Goal: Use online tool/utility: Utilize a website feature to perform a specific function

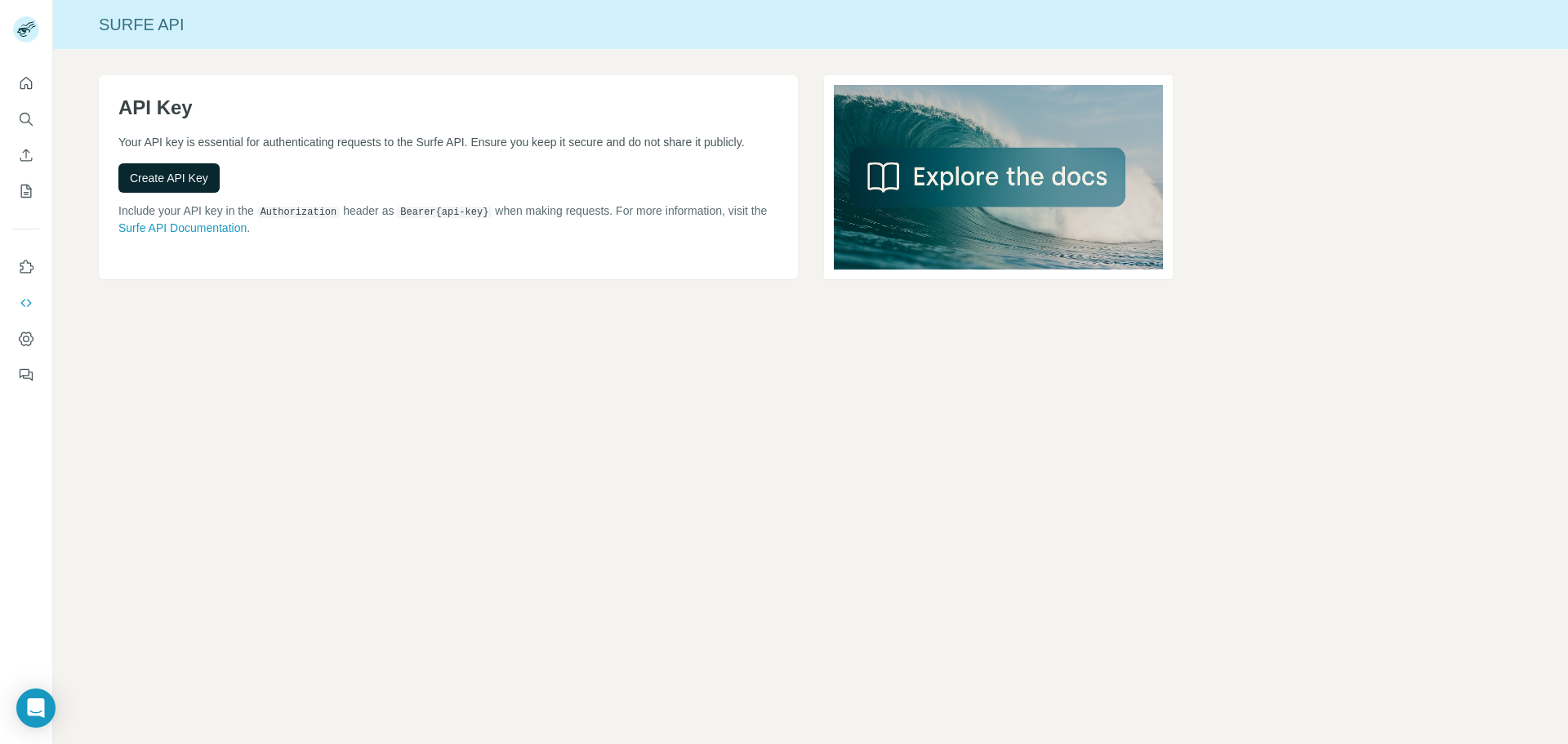
click at [202, 178] on span "Create API Key" at bounding box center [169, 177] width 78 height 16
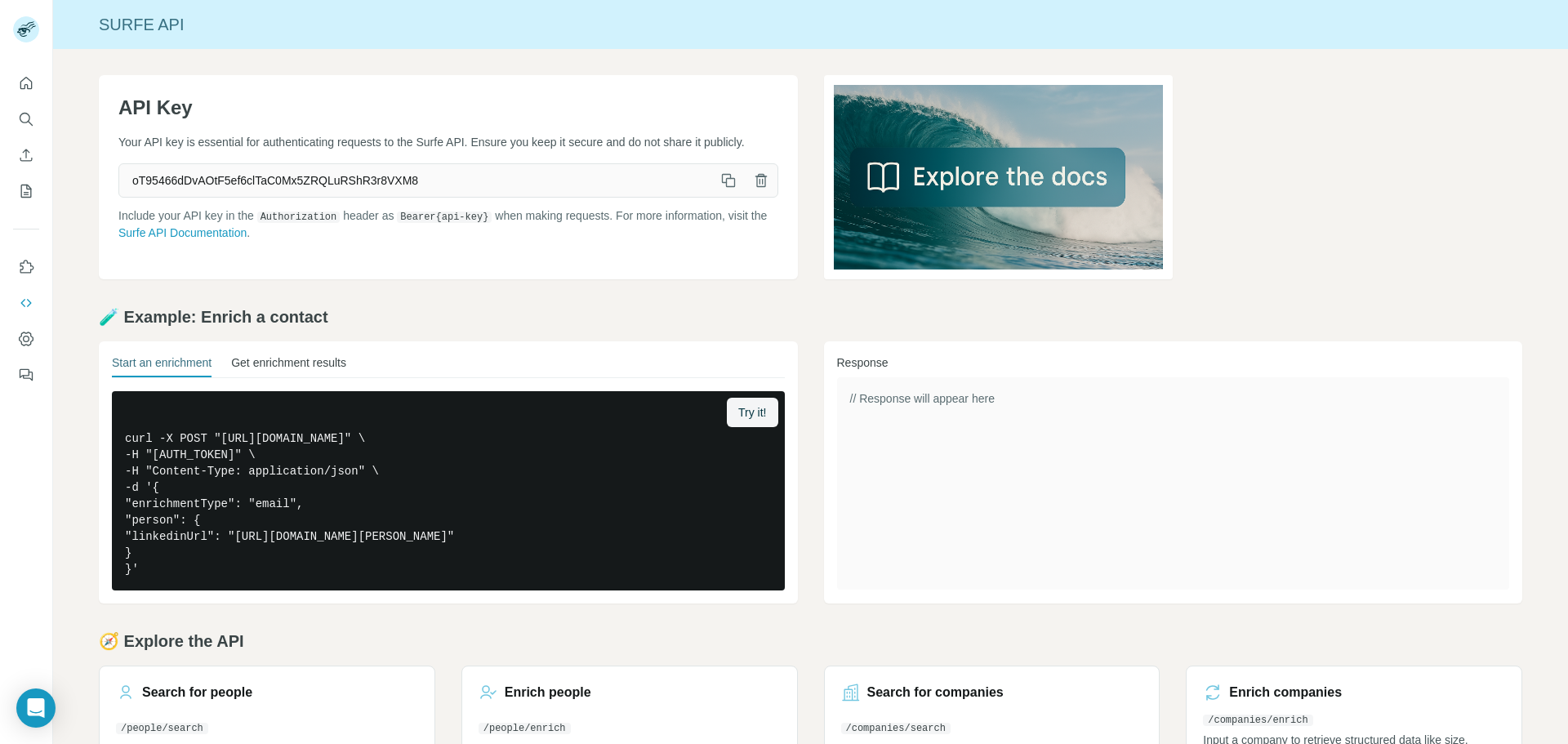
click at [288, 365] on button "Get enrichment results" at bounding box center [289, 366] width 115 height 23
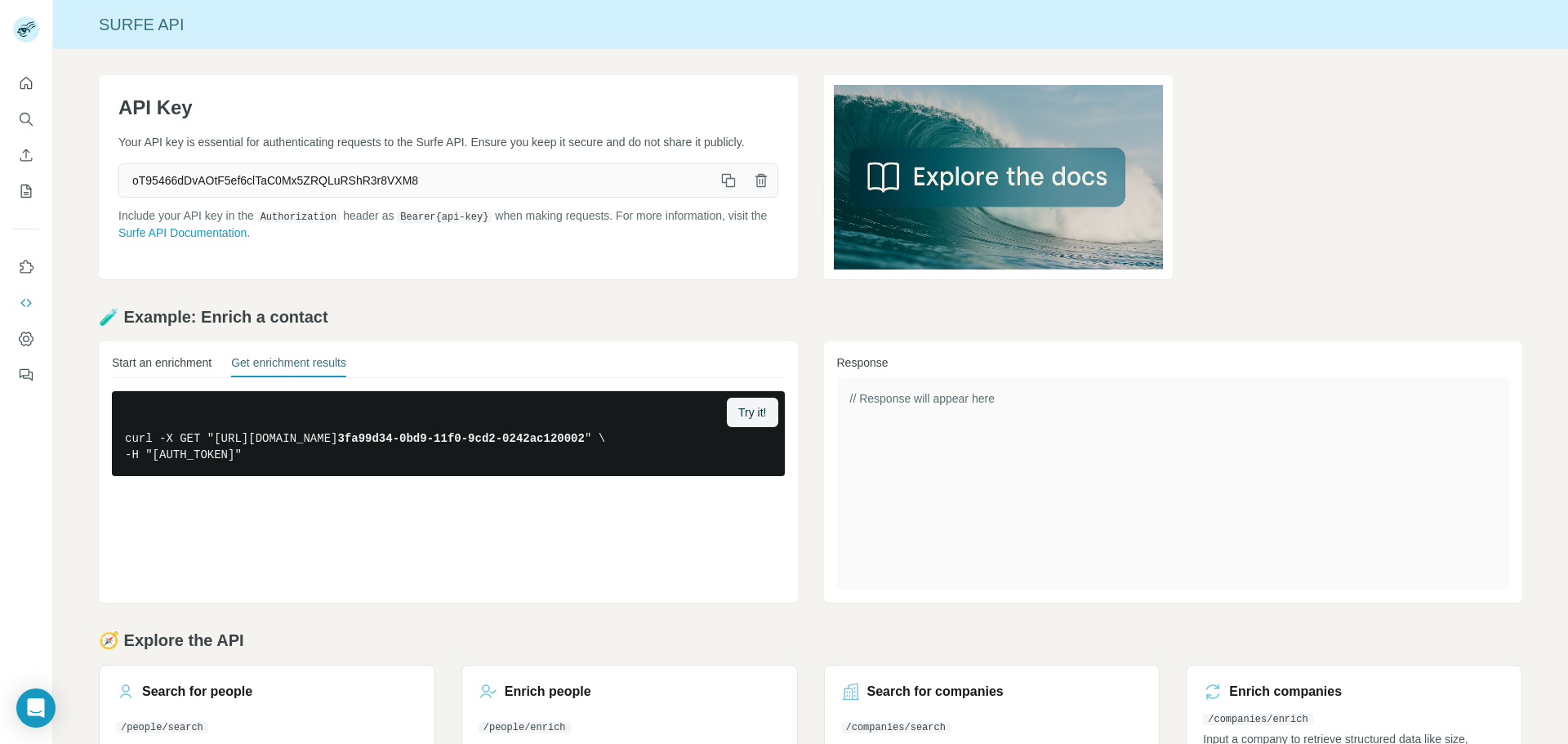
click at [158, 365] on button "Start an enrichment" at bounding box center [162, 366] width 100 height 23
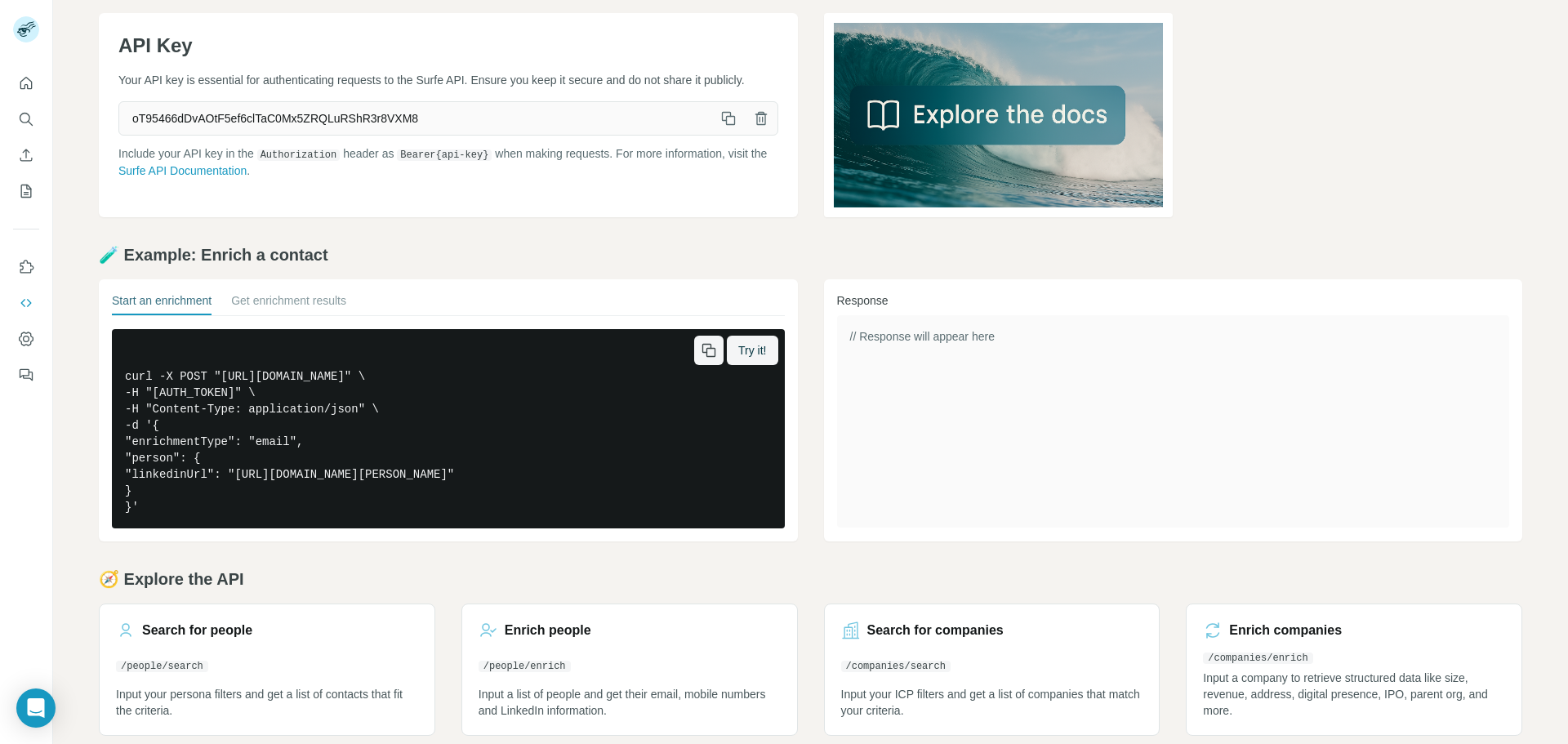
scroll to position [80, 0]
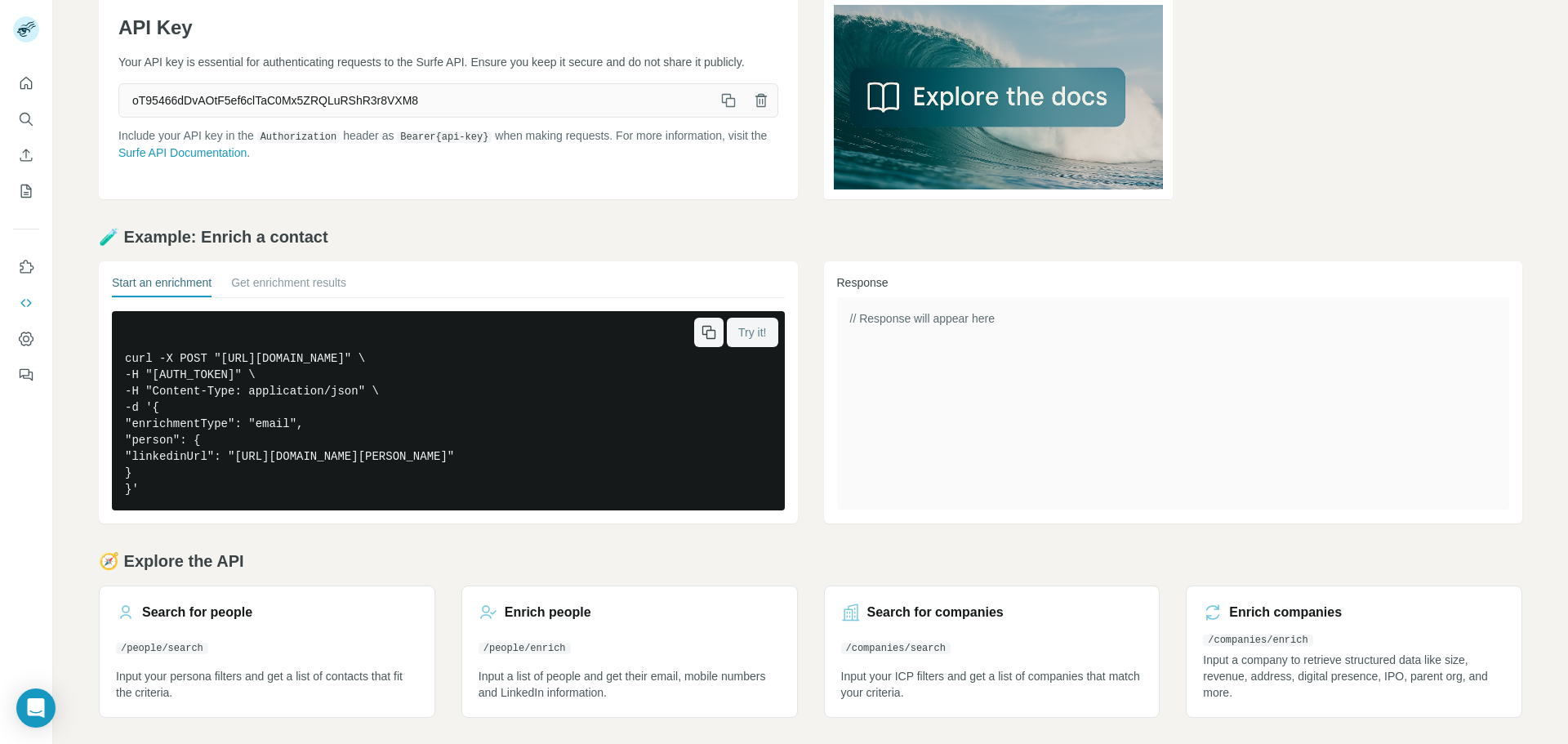
click at [729, 334] on button "Try it!" at bounding box center [752, 332] width 51 height 29
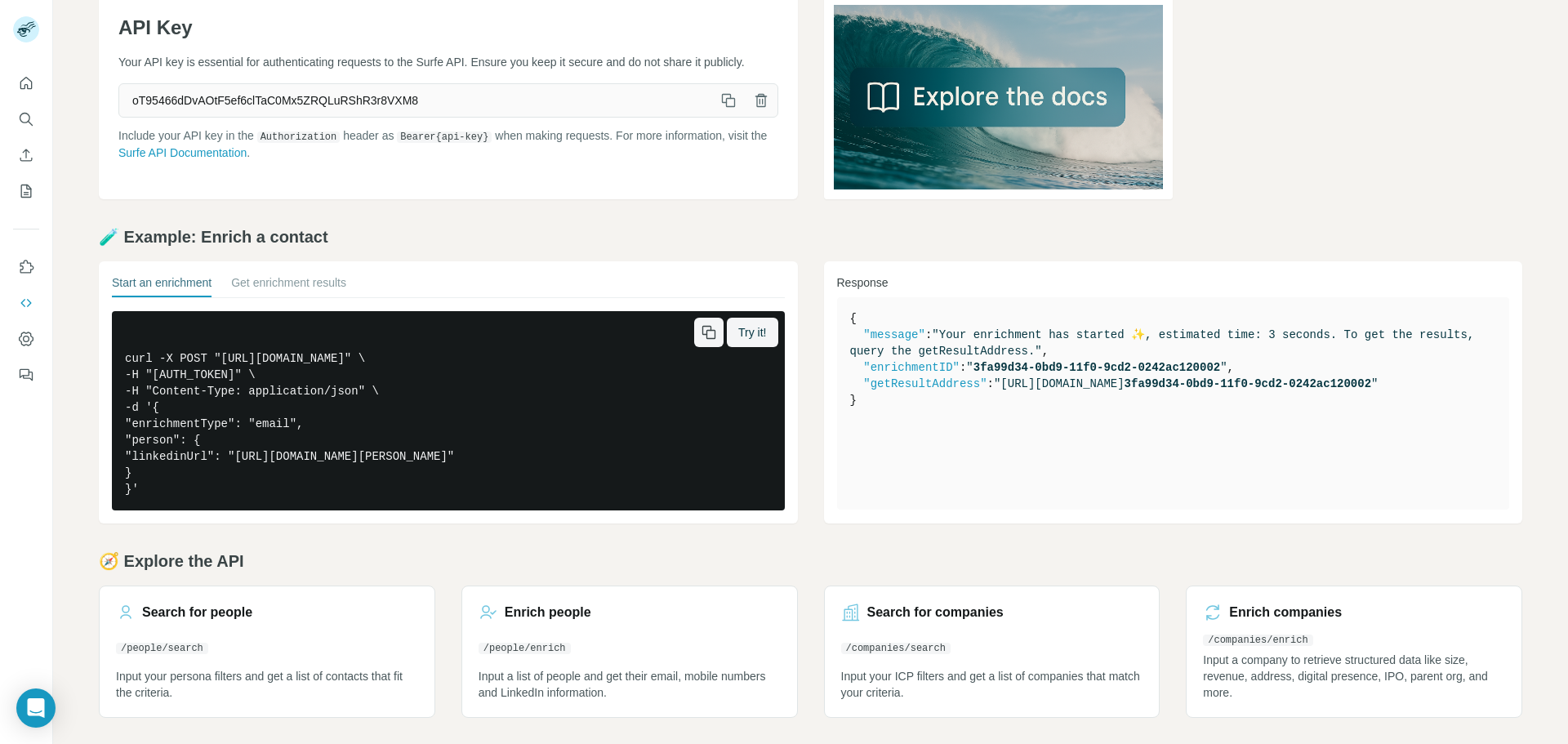
scroll to position [79, 0]
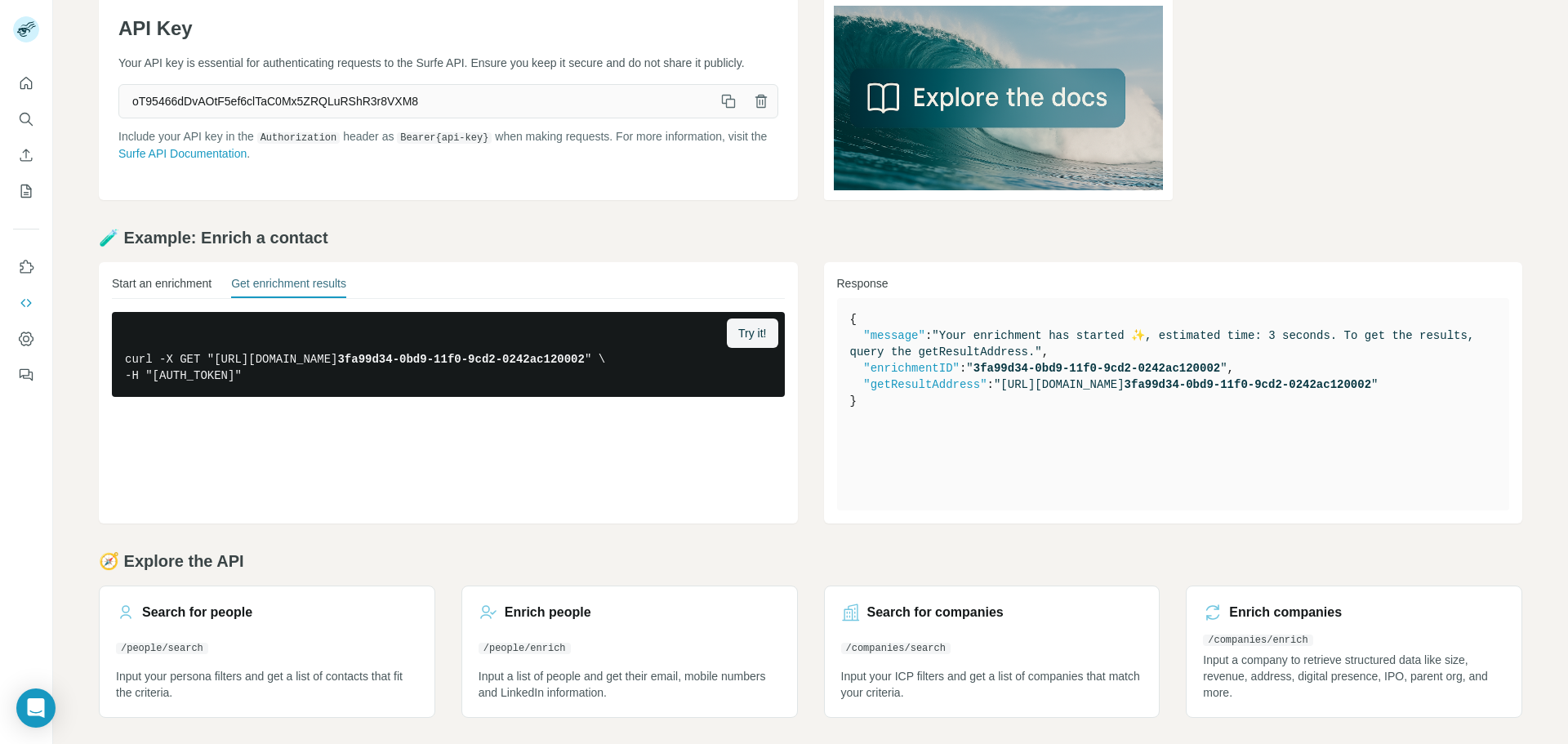
click at [191, 284] on button "Start an enrichment" at bounding box center [162, 287] width 100 height 23
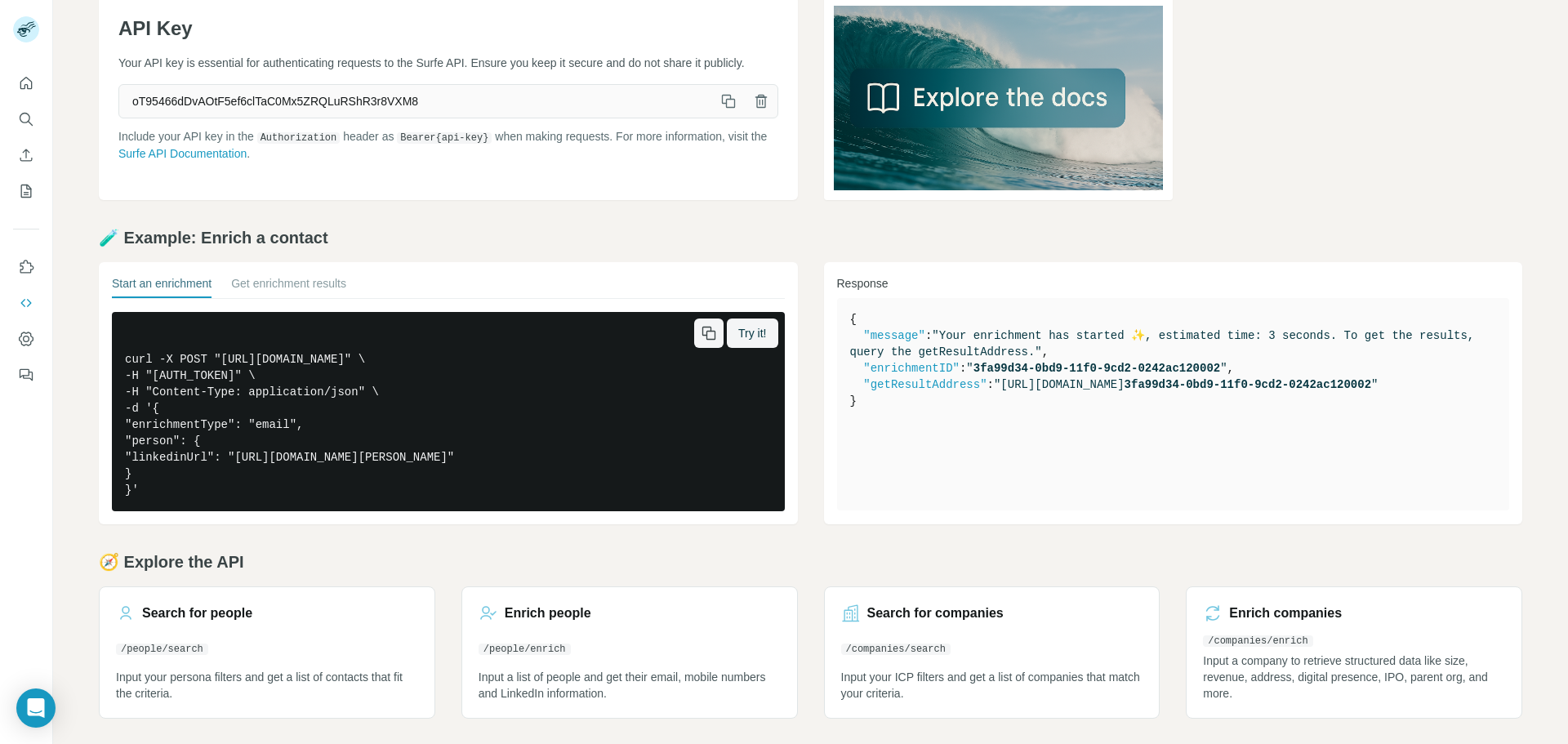
click at [332, 429] on pre "curl -X POST "[URL][DOMAIN_NAME]" \ -H "[AUTH_TOKEN]" \ -H "Content-Type: appli…" at bounding box center [449, 411] width 673 height 199
drag, startPoint x: 350, startPoint y: 485, endPoint x: 99, endPoint y: 350, distance: 285.0
click at [99, 350] on div "Start an enrichment Get enrichment results Try it! curl -X POST "https://api.su…" at bounding box center [448, 393] width 699 height 262
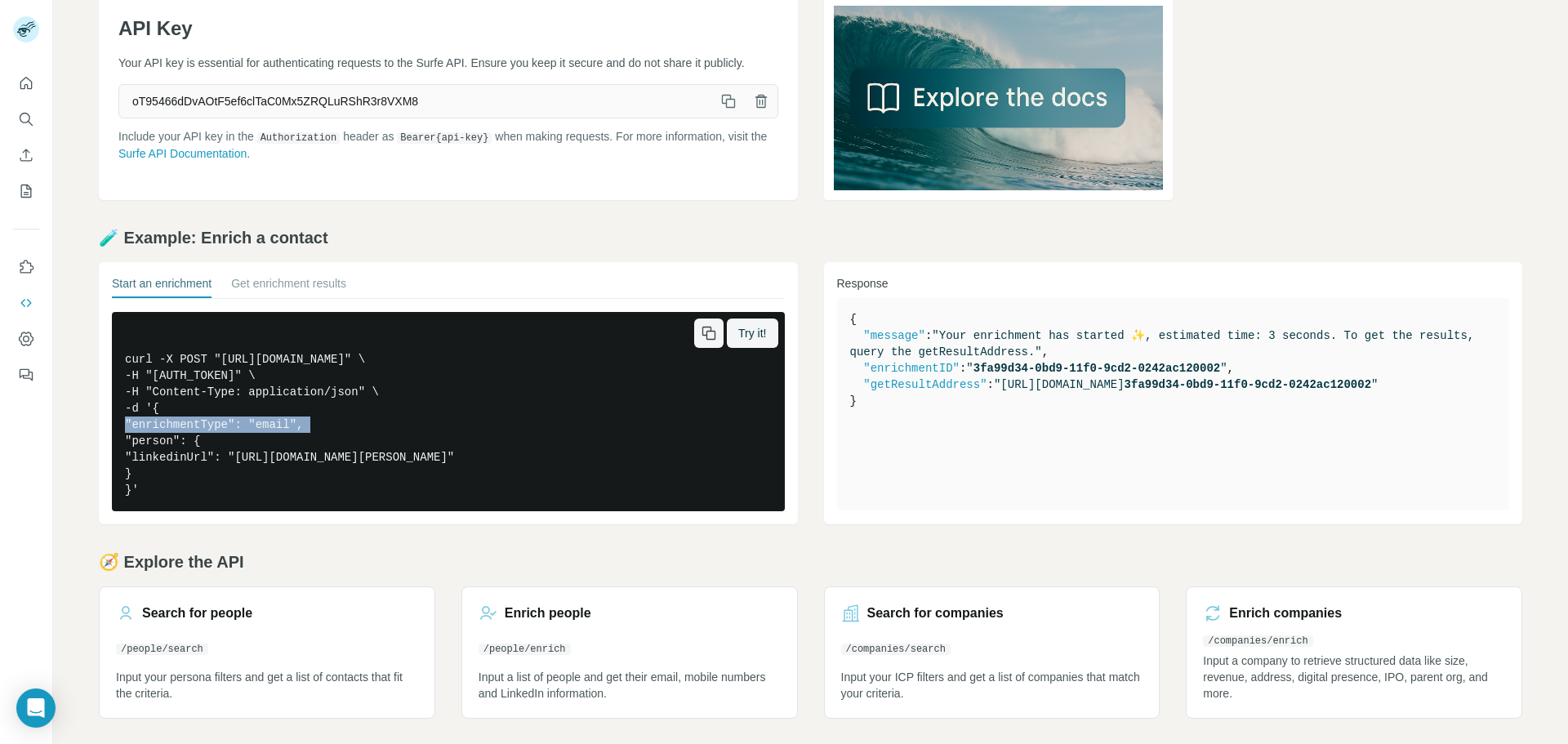
copy pre "curl -X POST "[URL][DOMAIN_NAME]" \ -H "[AUTH_TOKEN]" \ -H "Content-Type: appli…"
click at [303, 284] on button "Get enrichment results" at bounding box center [289, 287] width 115 height 23
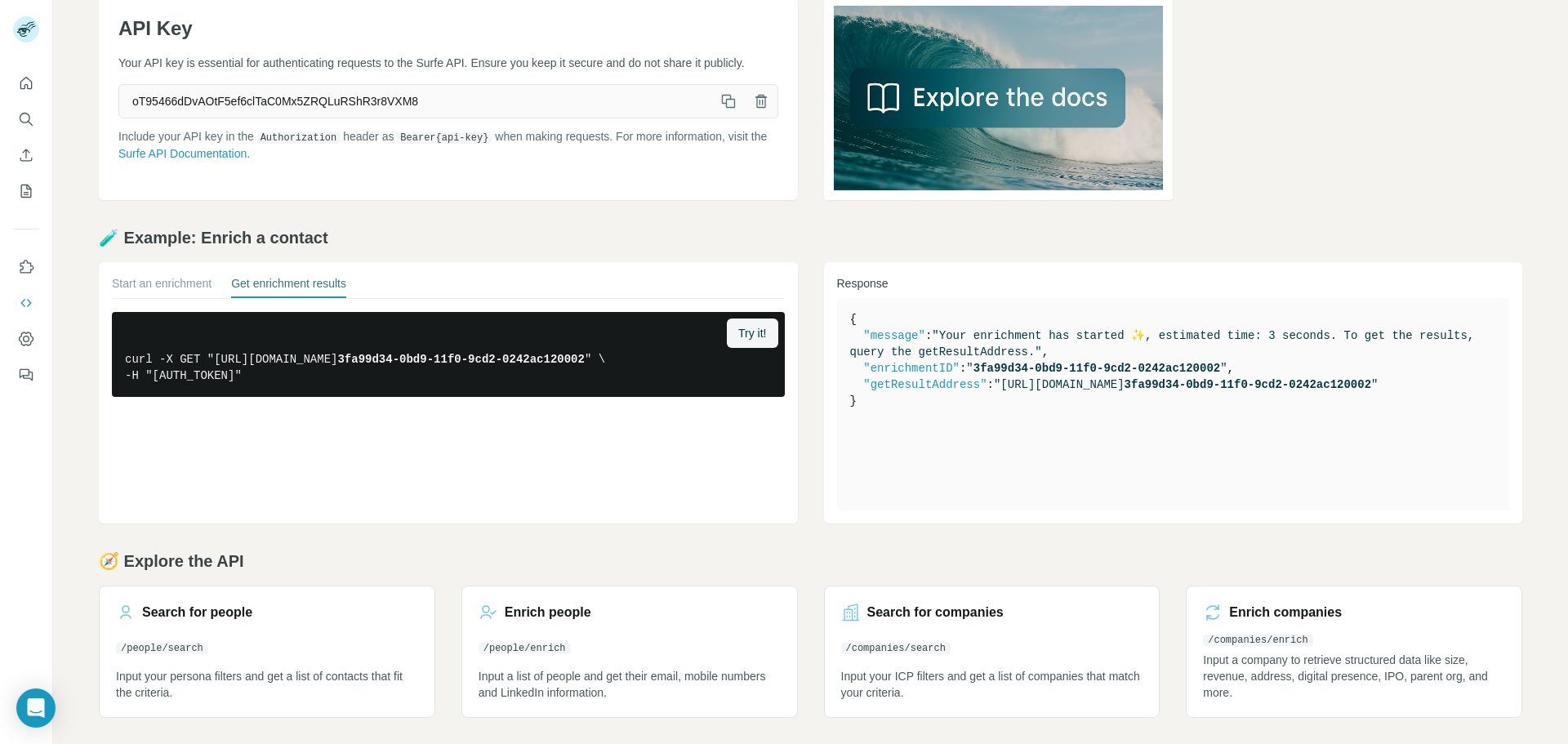
drag, startPoint x: 700, startPoint y: 331, endPoint x: 1142, endPoint y: 442, distance: 455.7
click at [0, 0] on icon "button" at bounding box center [0, 0] width 0 height 0
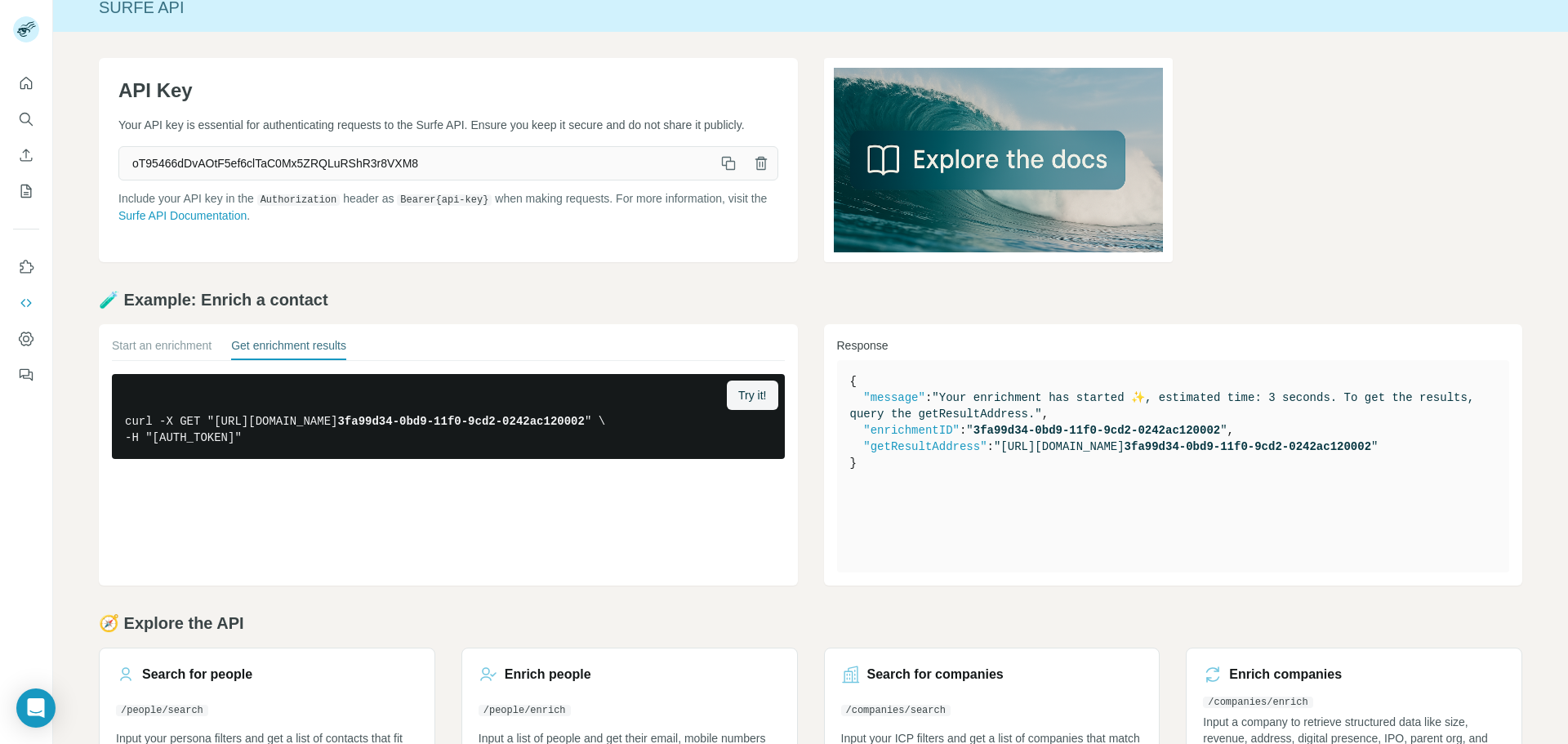
scroll to position [0, 0]
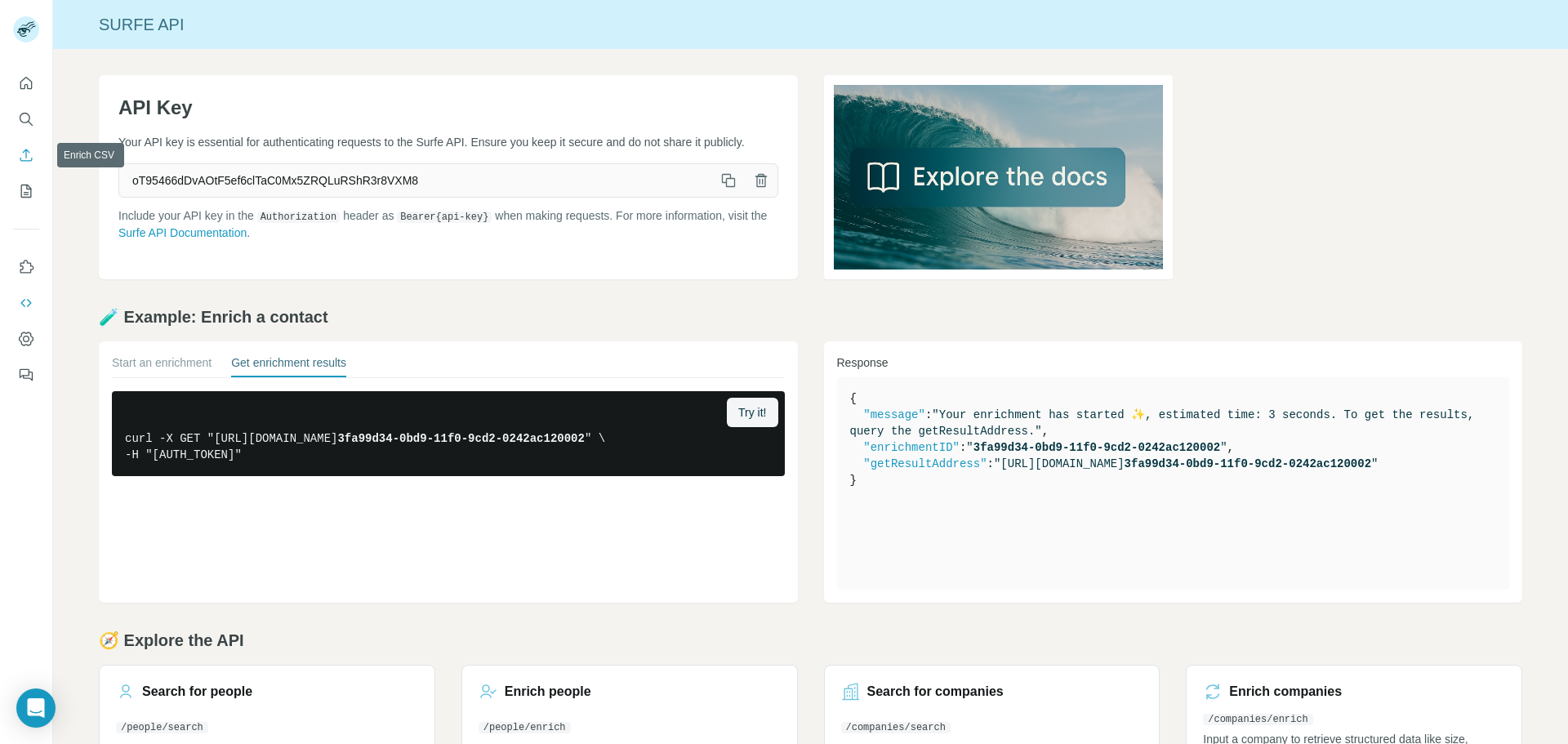
click at [24, 150] on icon "Enrich CSV" at bounding box center [25, 155] width 16 height 16
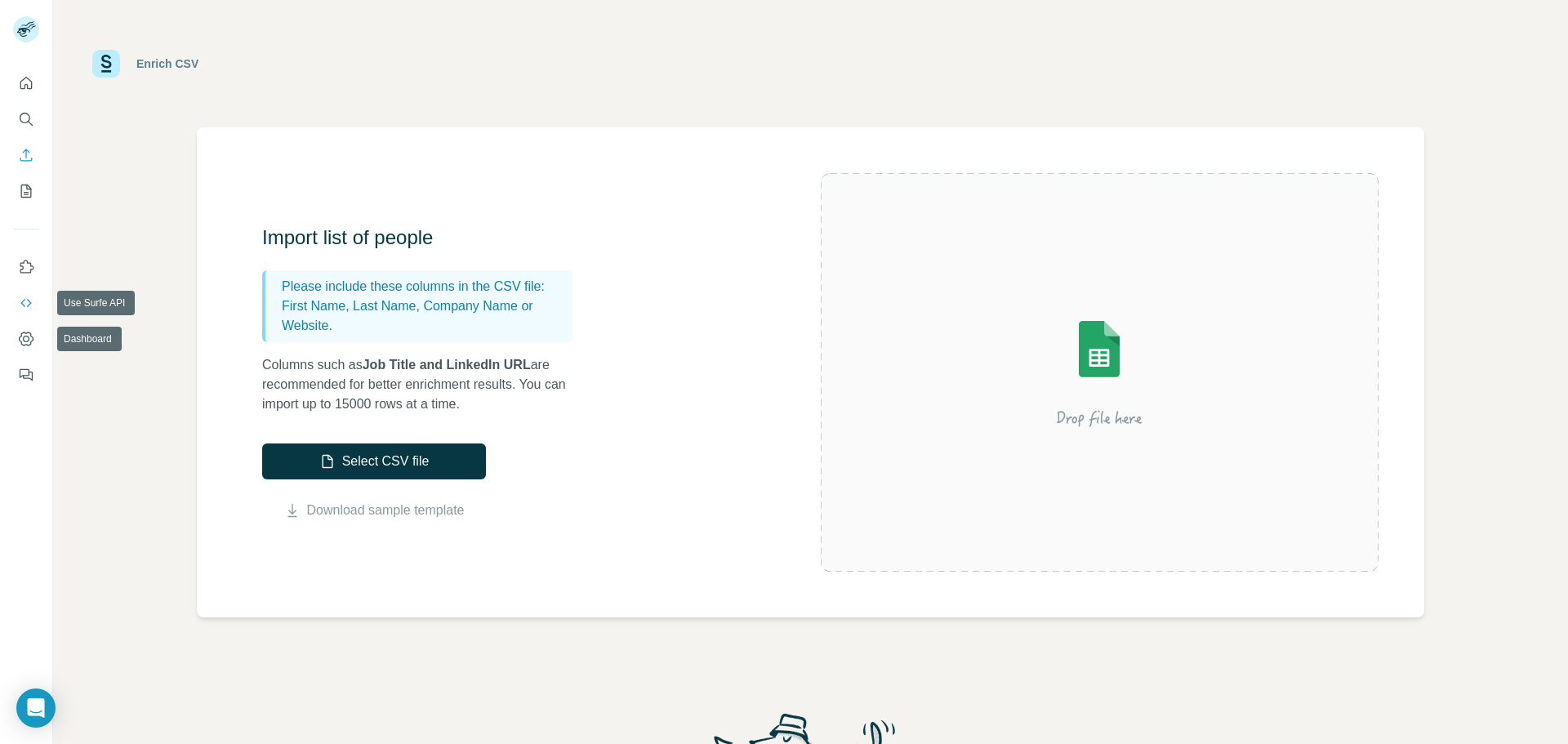
click at [25, 295] on icon "Use Surfe API" at bounding box center [25, 303] width 16 height 16
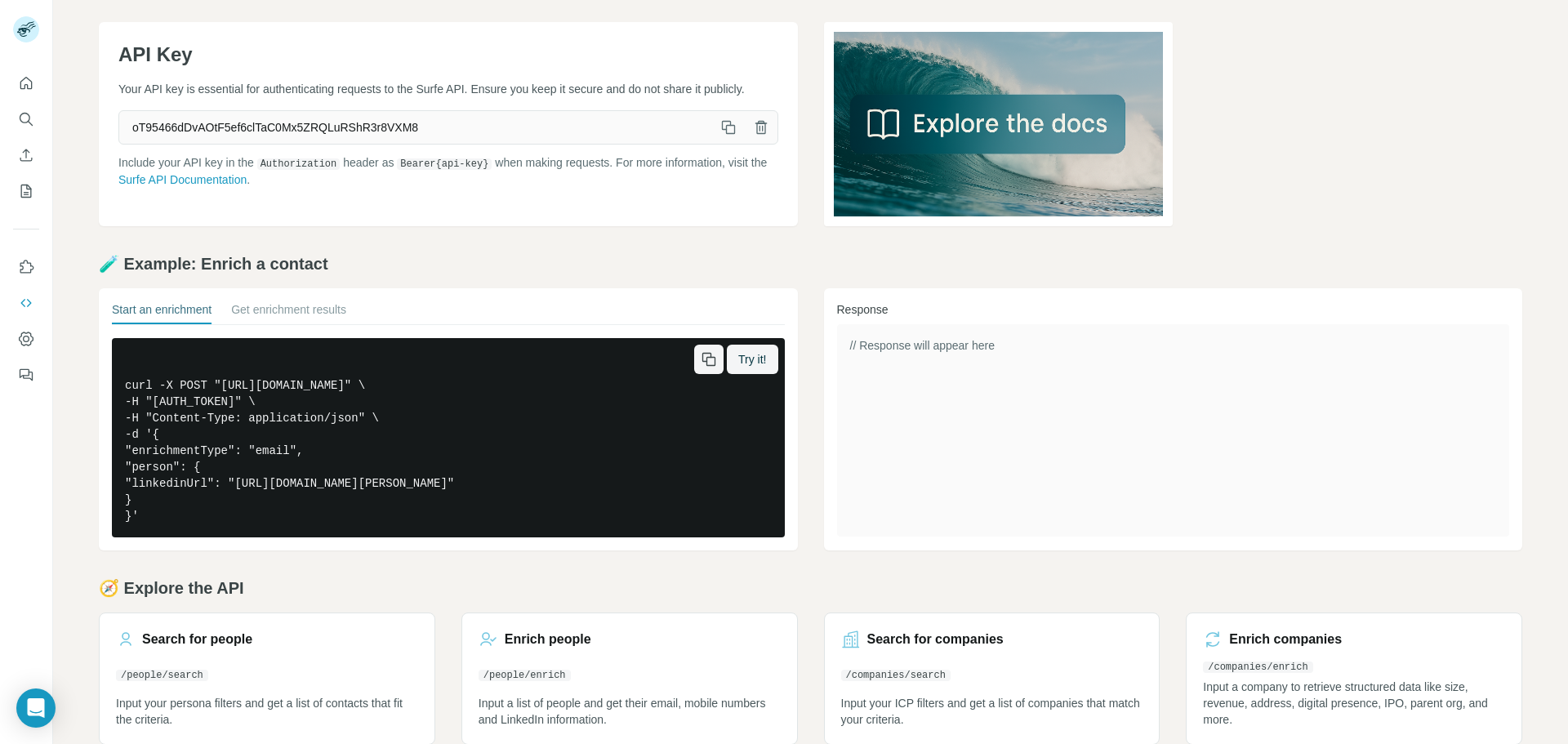
scroll to position [80, 0]
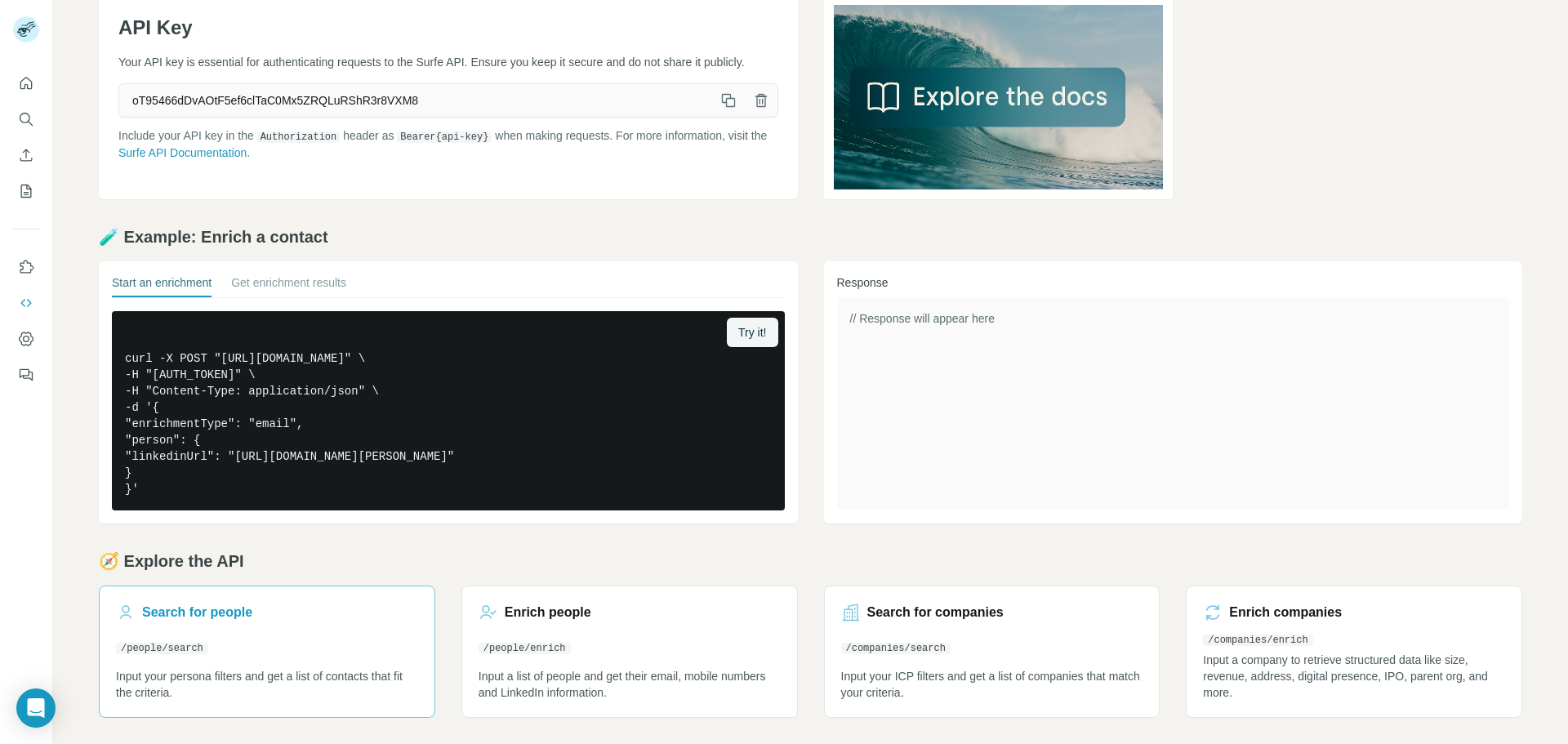
click at [210, 606] on h3 "Search for people" at bounding box center [197, 612] width 110 height 20
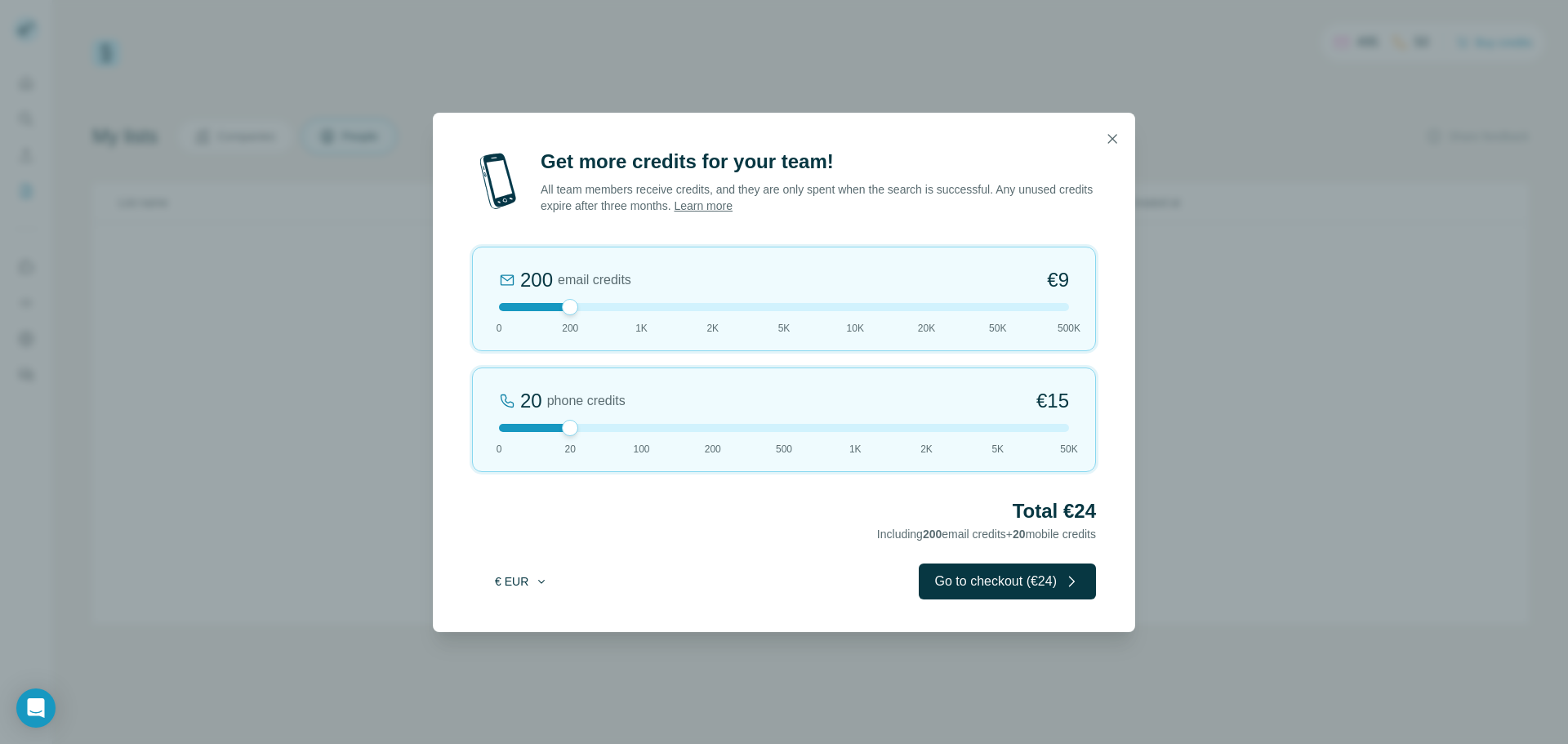
click at [525, 587] on button "€ EUR" at bounding box center [521, 581] width 76 height 29
click at [533, 622] on div "$ USD" at bounding box center [554, 618] width 138 height 16
drag, startPoint x: 571, startPoint y: 309, endPoint x: 326, endPoint y: 319, distance: 245.2
click at [326, 319] on div "Get more credits for your team! All team members receive credits, and they are …" at bounding box center [784, 372] width 1568 height 744
click at [575, 432] on div at bounding box center [569, 427] width 16 height 16
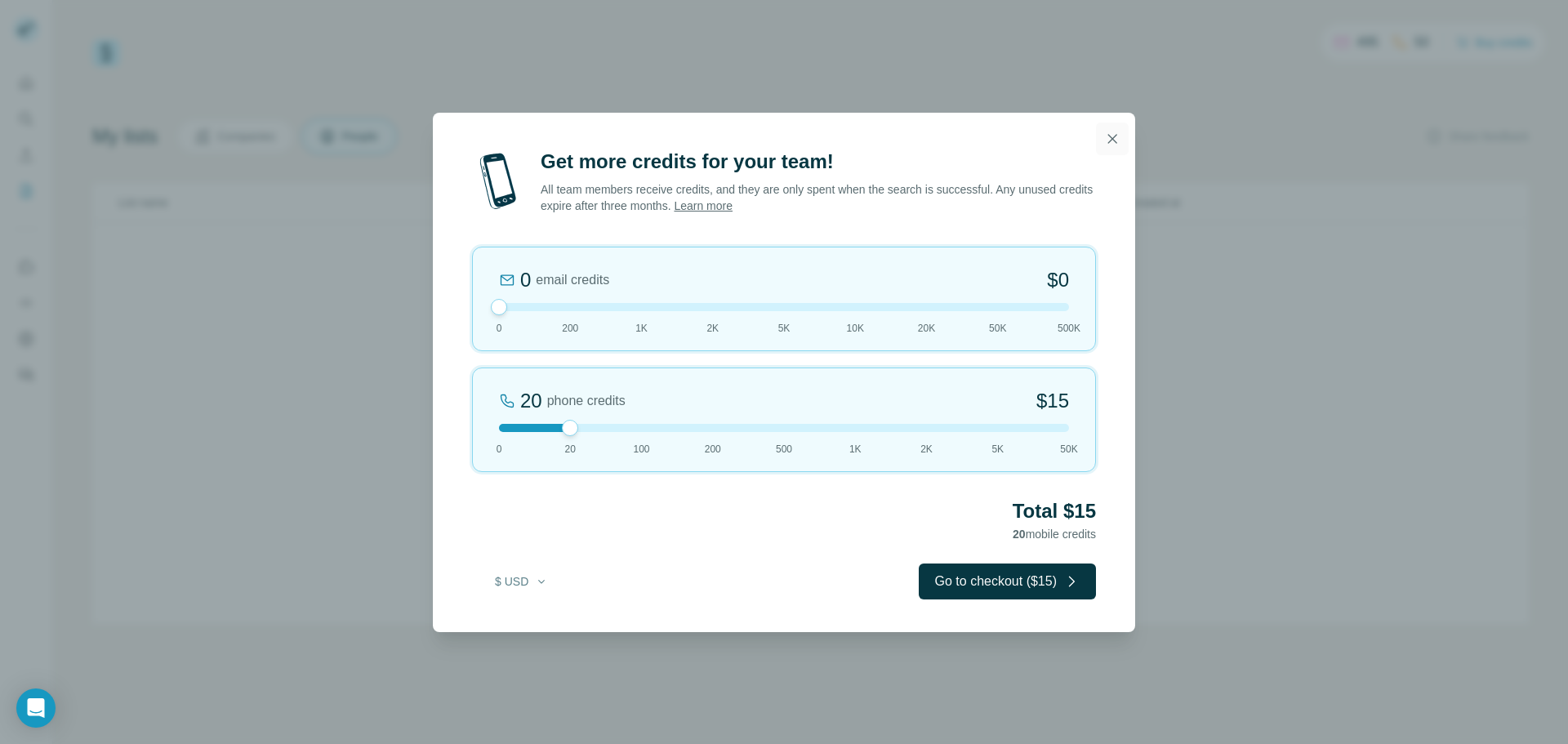
click at [1106, 135] on icon "button" at bounding box center [1112, 139] width 16 height 16
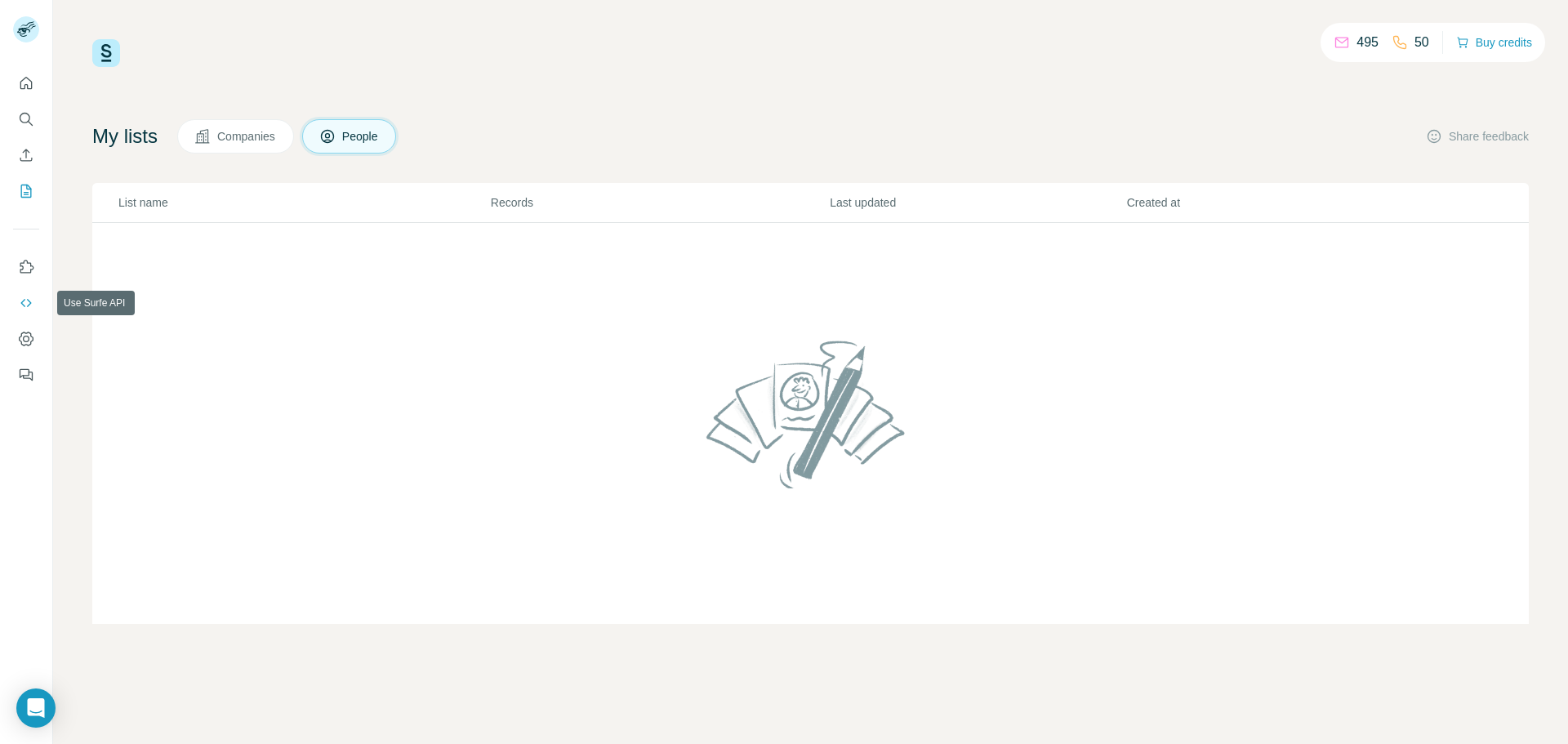
click at [29, 306] on icon "Use Surfe API" at bounding box center [25, 303] width 16 height 16
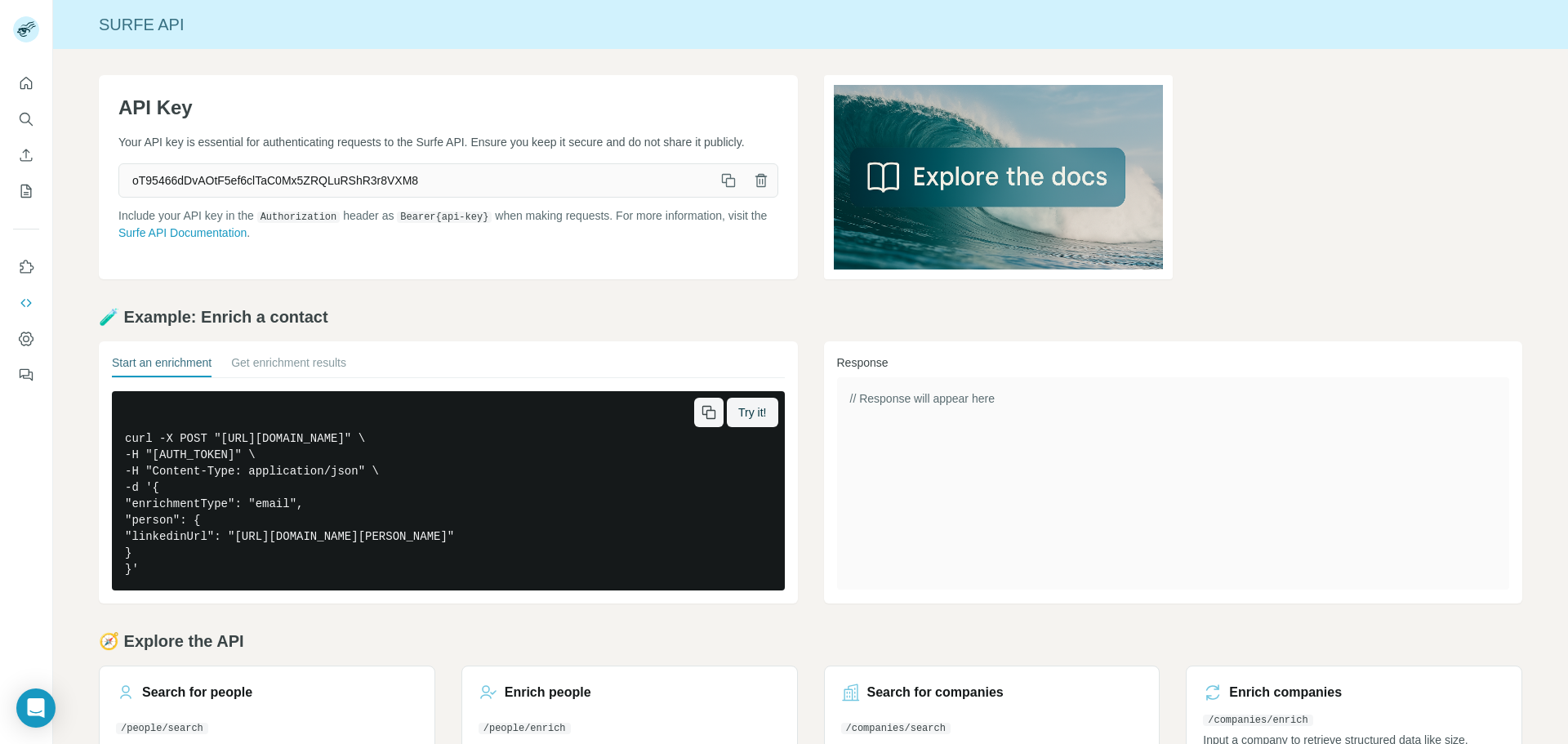
click at [311, 473] on pre "curl -X POST "[URL][DOMAIN_NAME]" \ -H "[AUTH_TOKEN]" \ -H "Content-Type: appli…" at bounding box center [449, 490] width 673 height 199
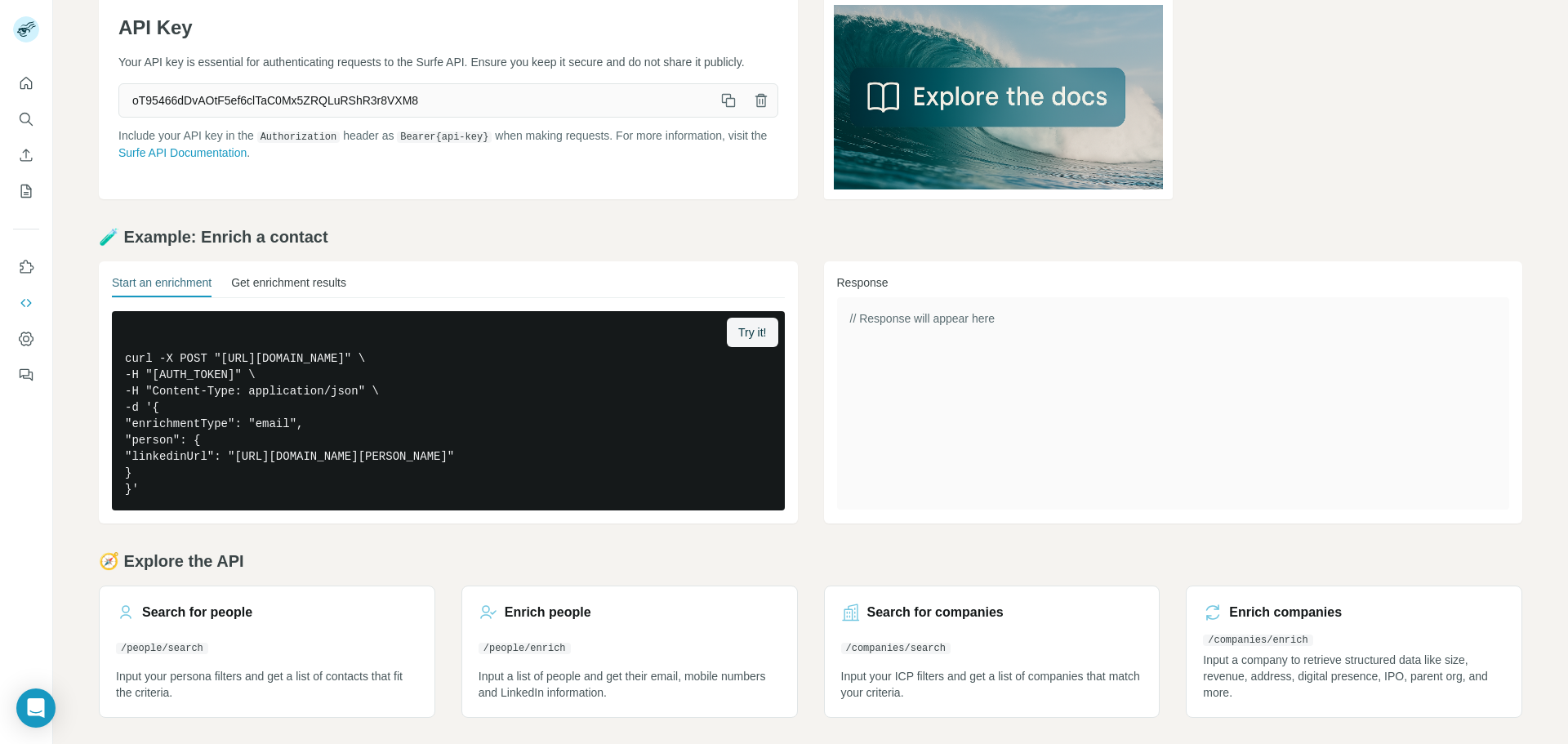
click at [260, 275] on button "Get enrichment results" at bounding box center [289, 286] width 115 height 23
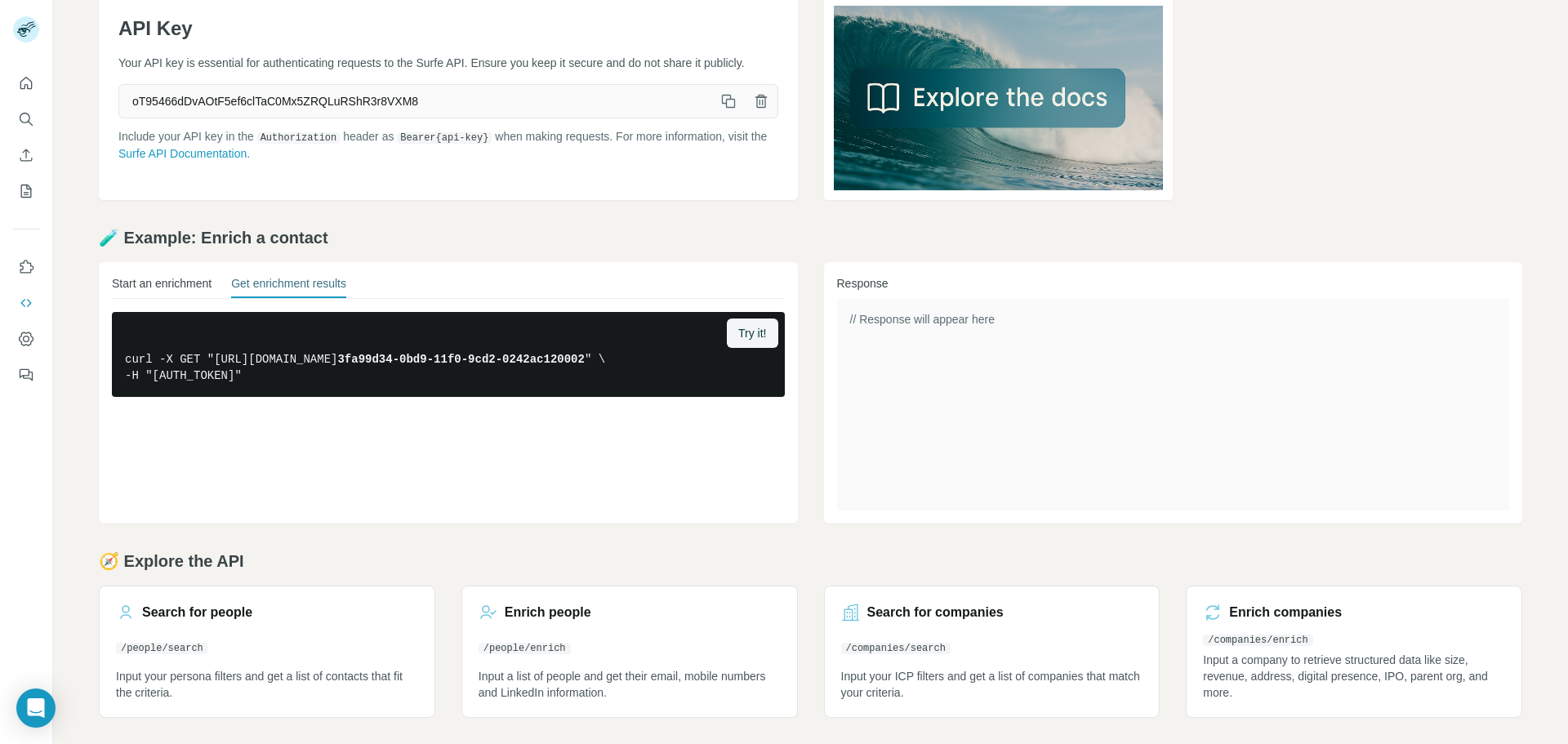
click at [168, 284] on button "Start an enrichment" at bounding box center [162, 287] width 100 height 23
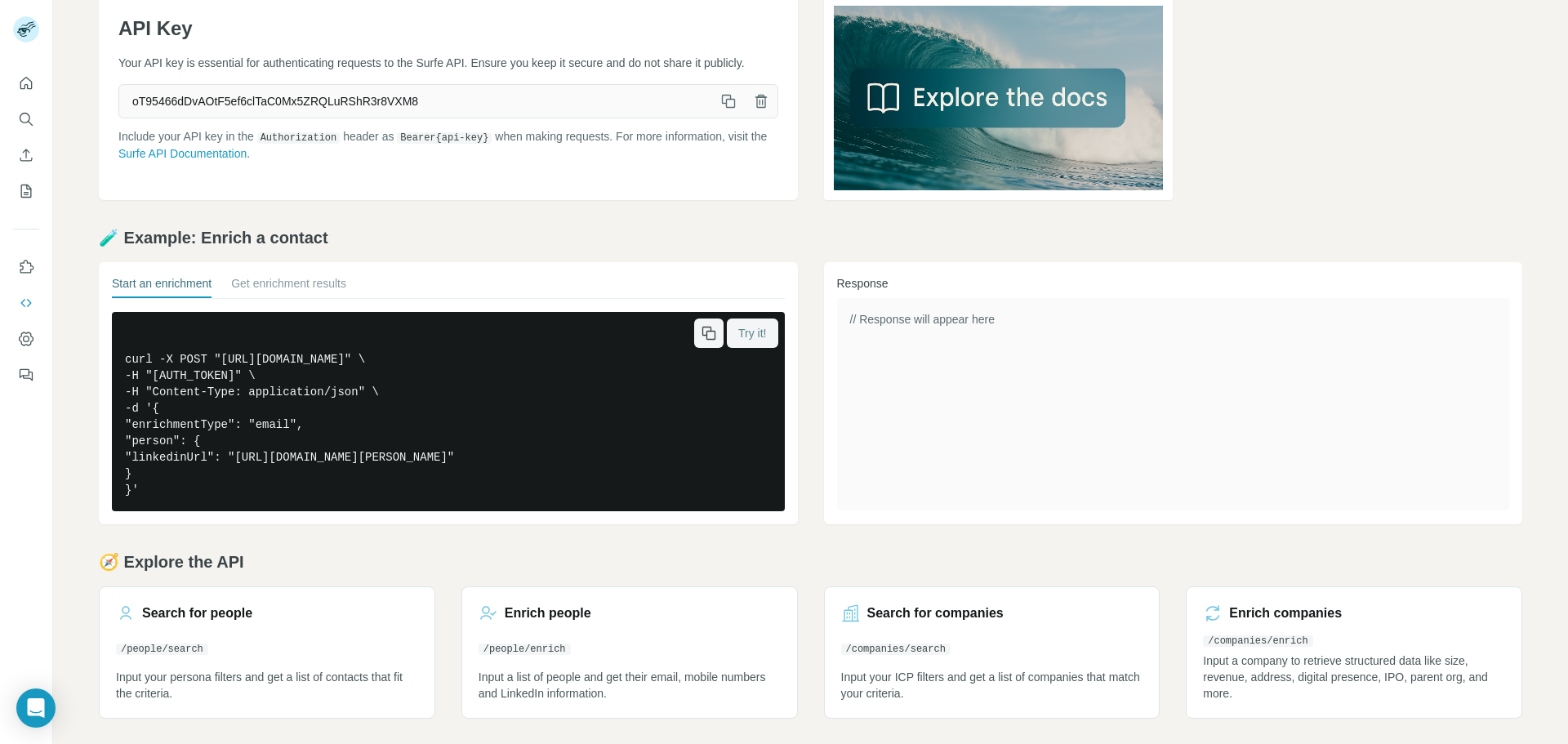
click at [767, 328] on button "Try it!" at bounding box center [752, 333] width 51 height 29
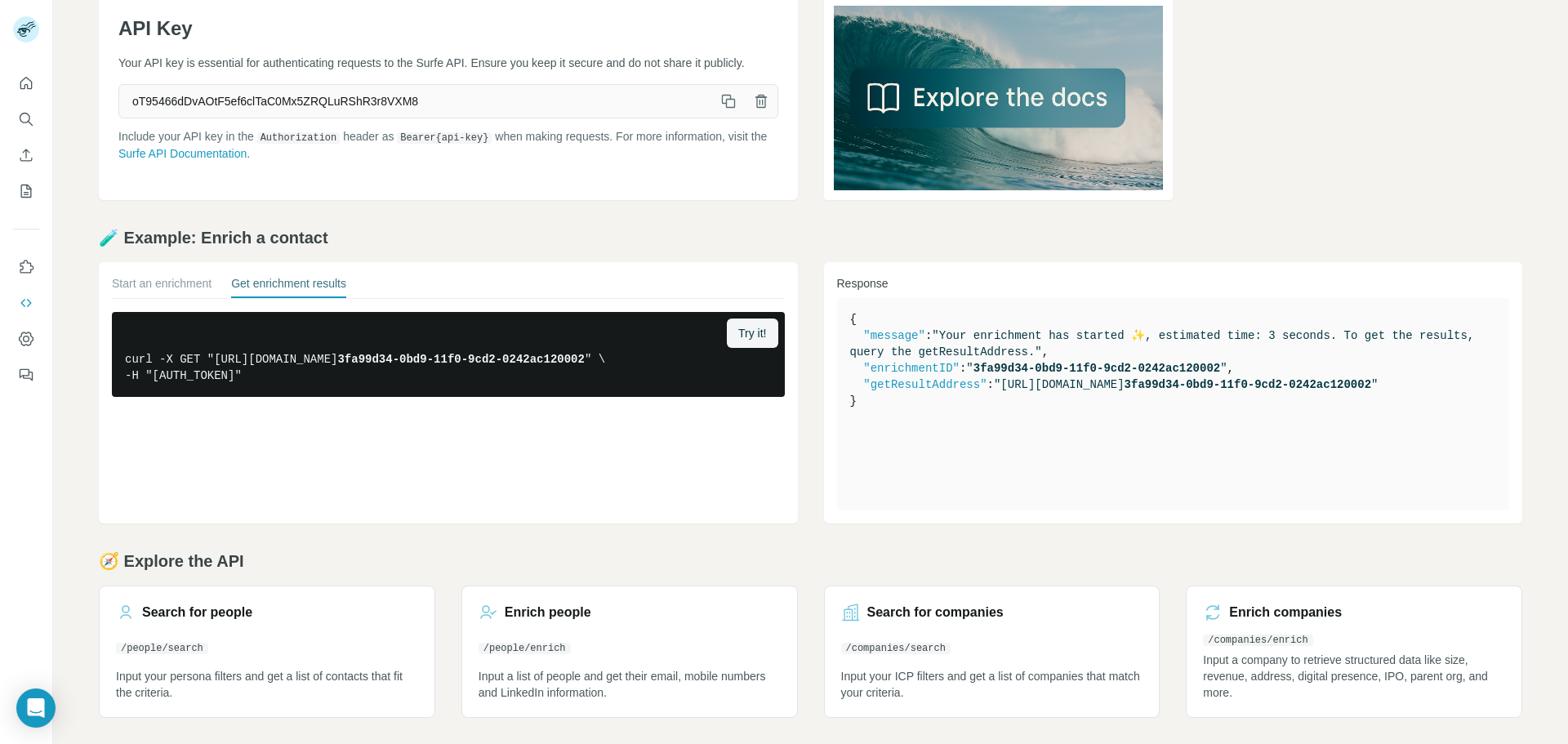
click at [303, 281] on button "Get enrichment results" at bounding box center [289, 287] width 115 height 23
click at [753, 332] on span "Try it!" at bounding box center [751, 333] width 27 height 16
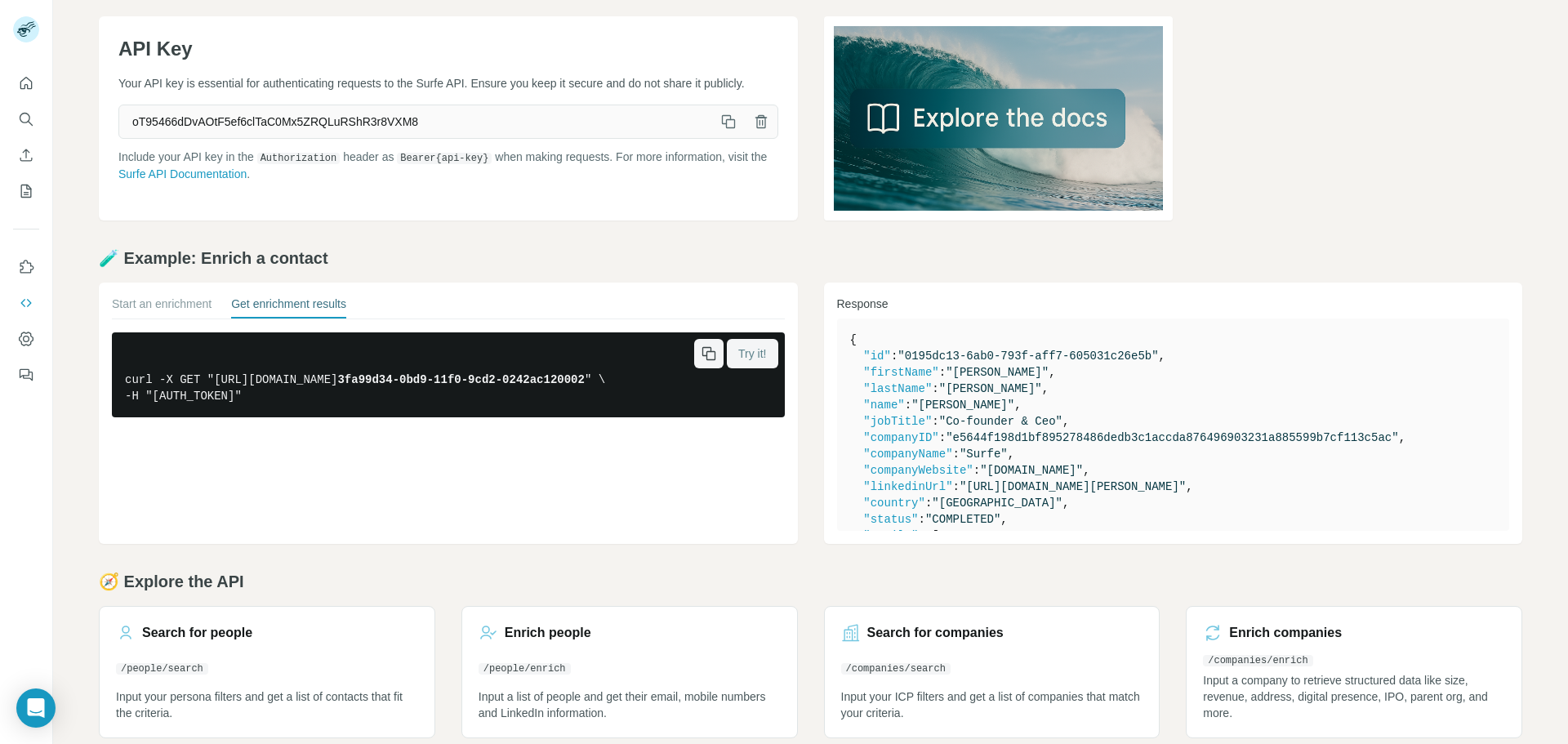
scroll to position [0, 0]
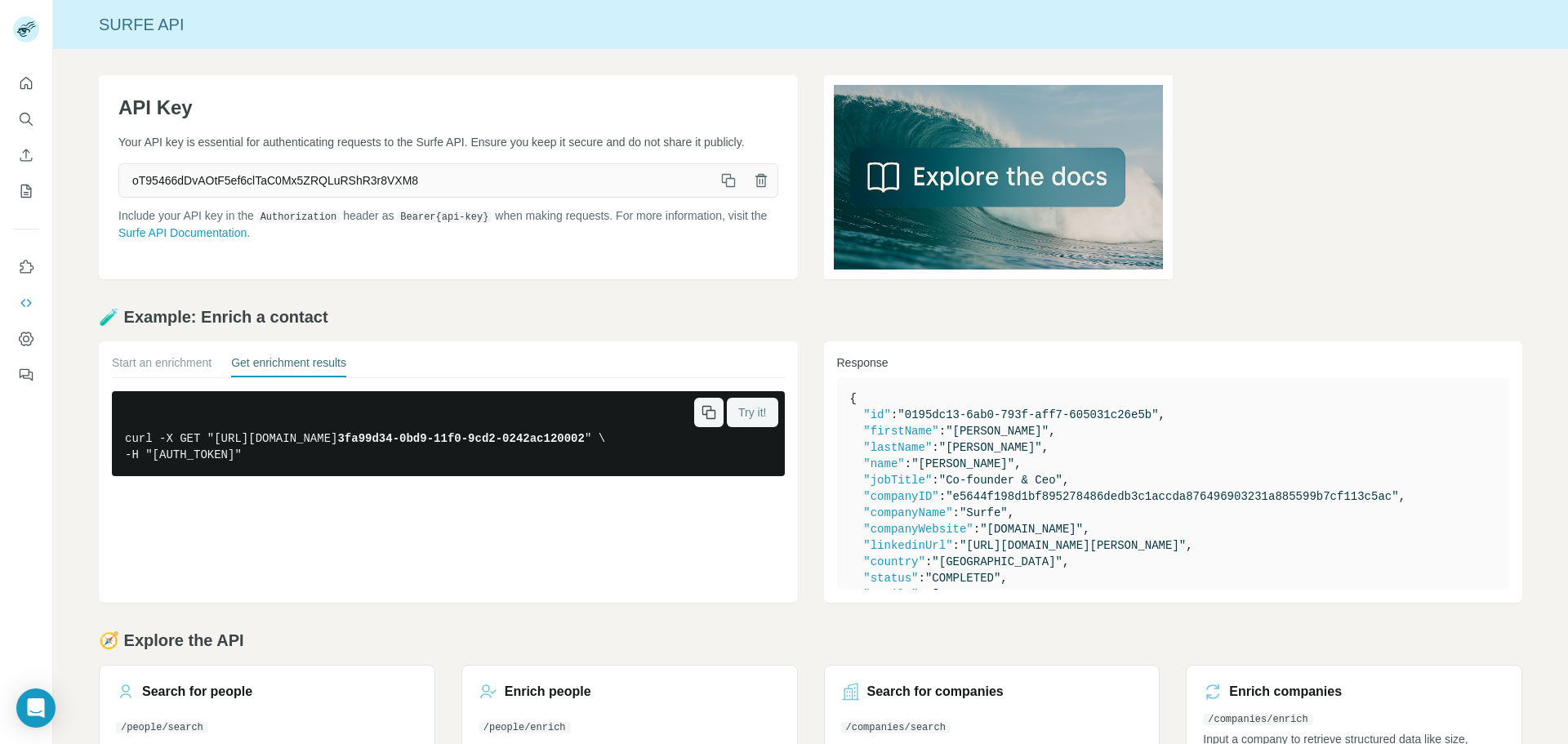
click at [723, 180] on icon "button" at bounding box center [728, 180] width 16 height 16
click at [170, 369] on button "Start an enrichment" at bounding box center [162, 366] width 100 height 23
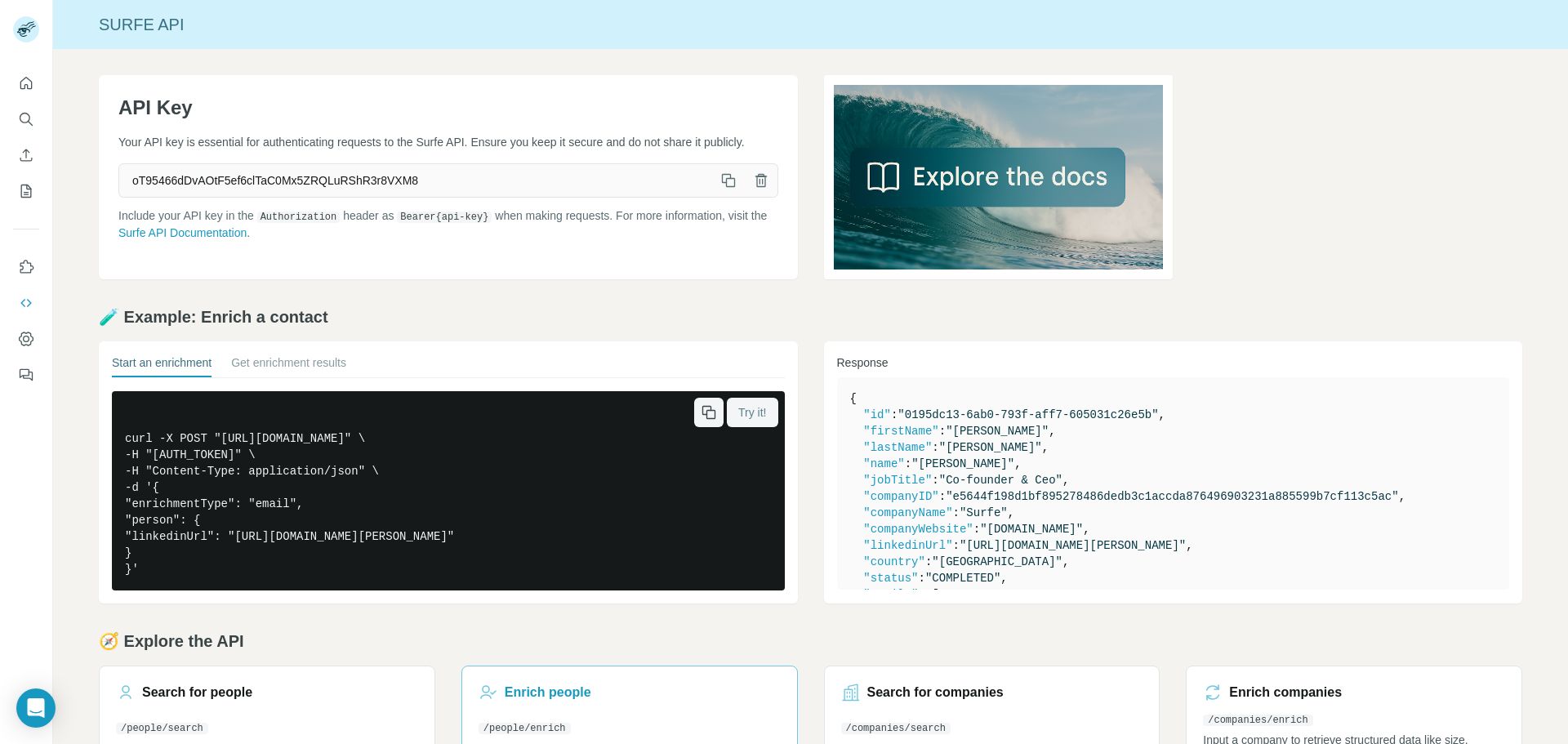
click at [681, 687] on div "Enrich people" at bounding box center [630, 692] width 303 height 20
